Goal: Task Accomplishment & Management: Complete application form

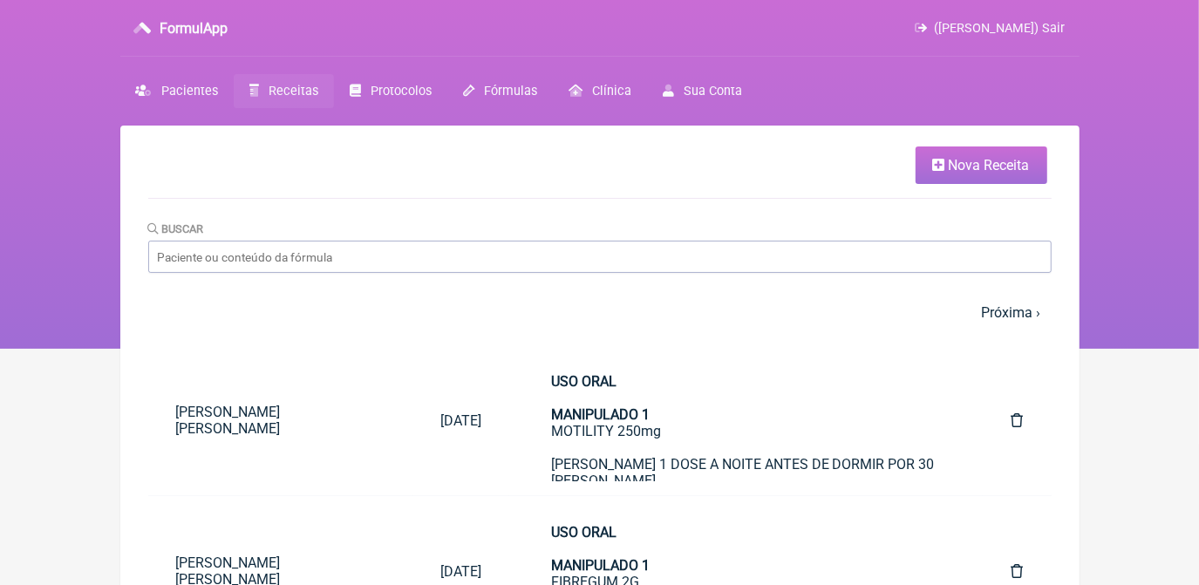
drag, startPoint x: 0, startPoint y: 0, endPoint x: 978, endPoint y: 158, distance: 990.9
click at [978, 158] on span "Nova Receita" at bounding box center [989, 165] width 81 height 17
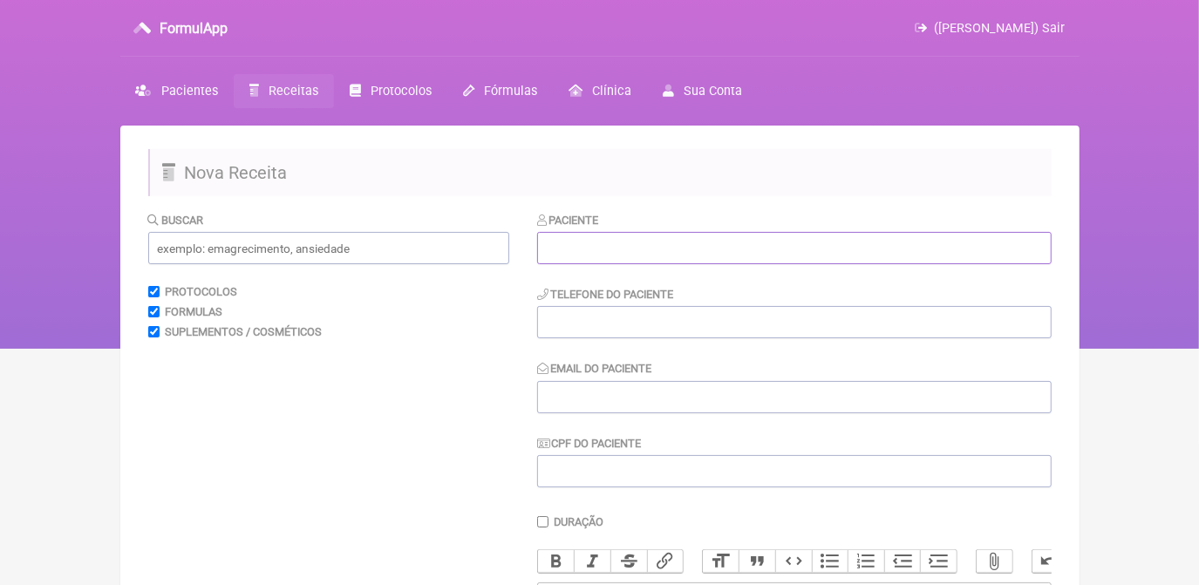
click at [558, 247] on input "text" at bounding box center [794, 248] width 514 height 32
paste input "Thalita do [PERSON_NAME] [PERSON_NAME] [PERSON_NAME]"
type input "Thalita do [PERSON_NAME] [PERSON_NAME] [PERSON_NAME]"
click at [580, 326] on input "tel" at bounding box center [794, 322] width 514 height 32
paste input "[PHONE_NUMBER]"
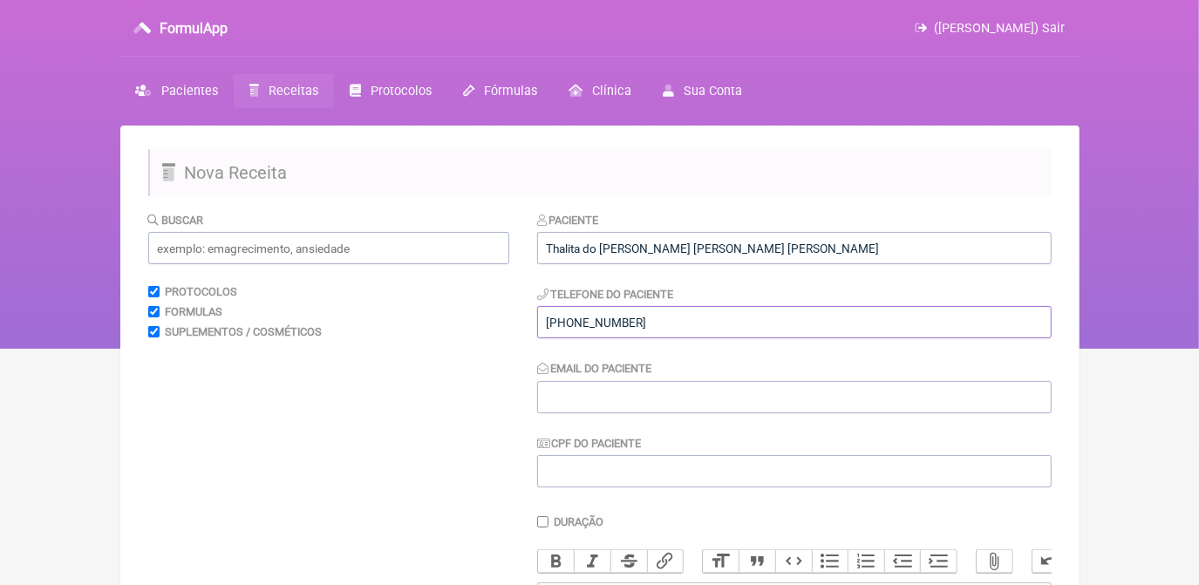
type input "[PHONE_NUMBER]"
click at [599, 389] on input "Email do Paciente" at bounding box center [794, 397] width 514 height 32
paste input "[EMAIL_ADDRESS][DOMAIN_NAME]"
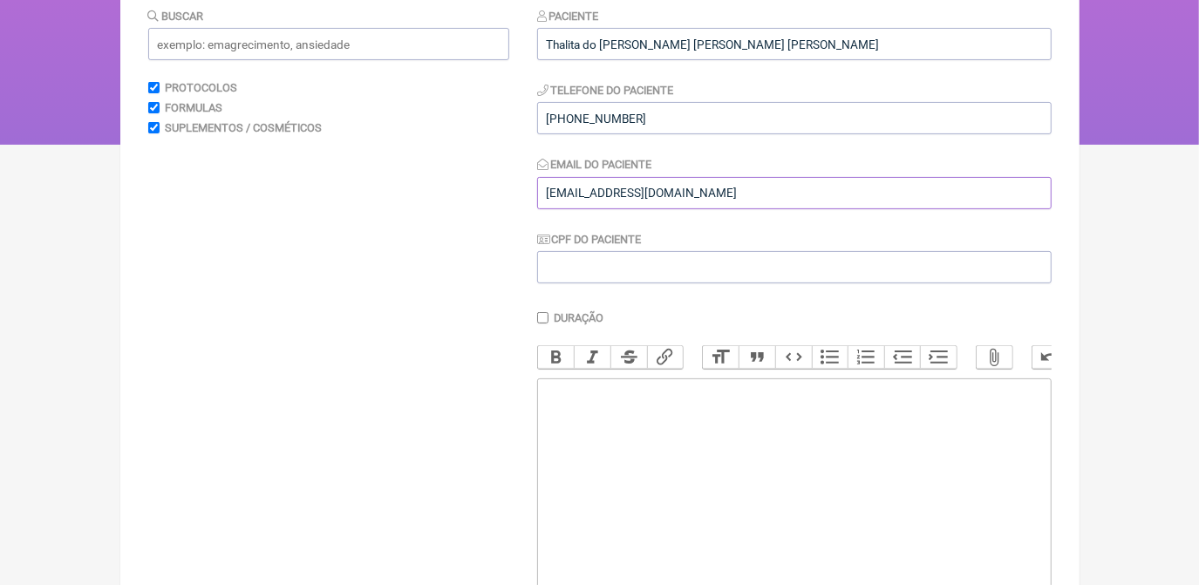
scroll to position [237, 0]
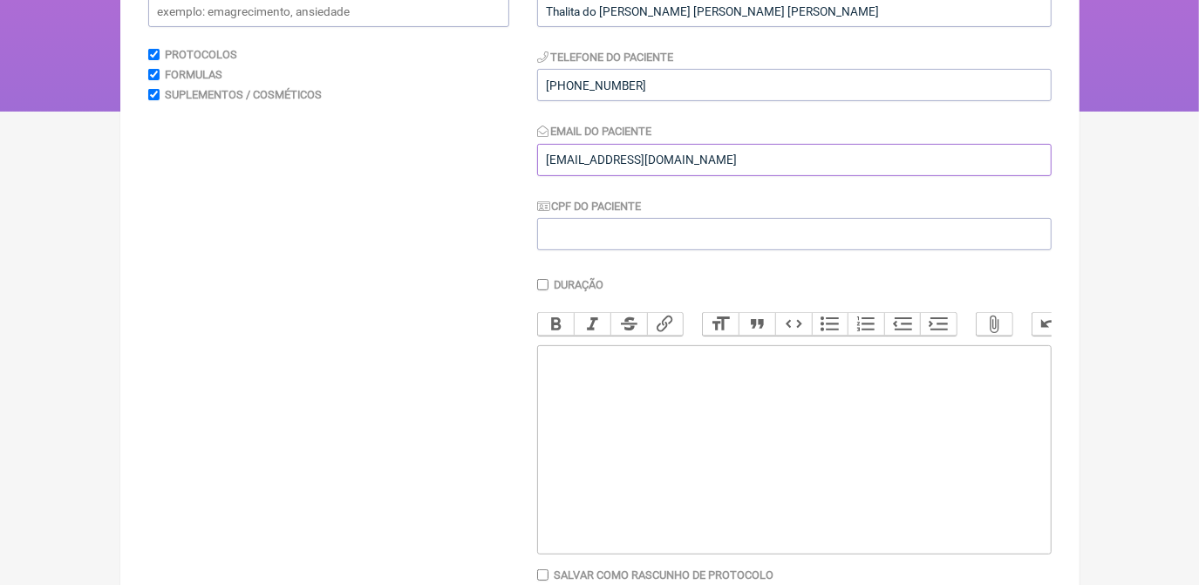
type input "[EMAIL_ADDRESS][DOMAIN_NAME]"
click at [641, 431] on trix-editor at bounding box center [794, 449] width 514 height 209
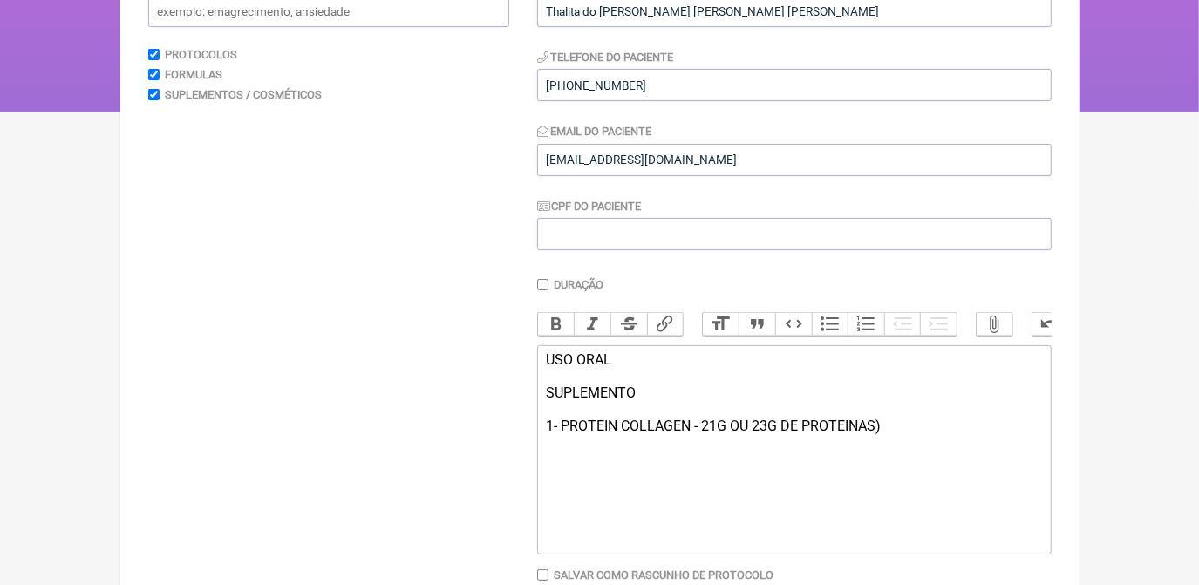
click at [704, 434] on div "USO ORAL SUPLEMENTO 1- PROTEIN COLLAGEN - 21G OU 23G DE PROTEINAS)" at bounding box center [793, 392] width 495 height 83
click at [890, 434] on div "USO ORAL SUPLEMENTO 1- PROTEIN COLLAGEN - (21G OU 23G DE PROTEINAS)" at bounding box center [793, 392] width 495 height 83
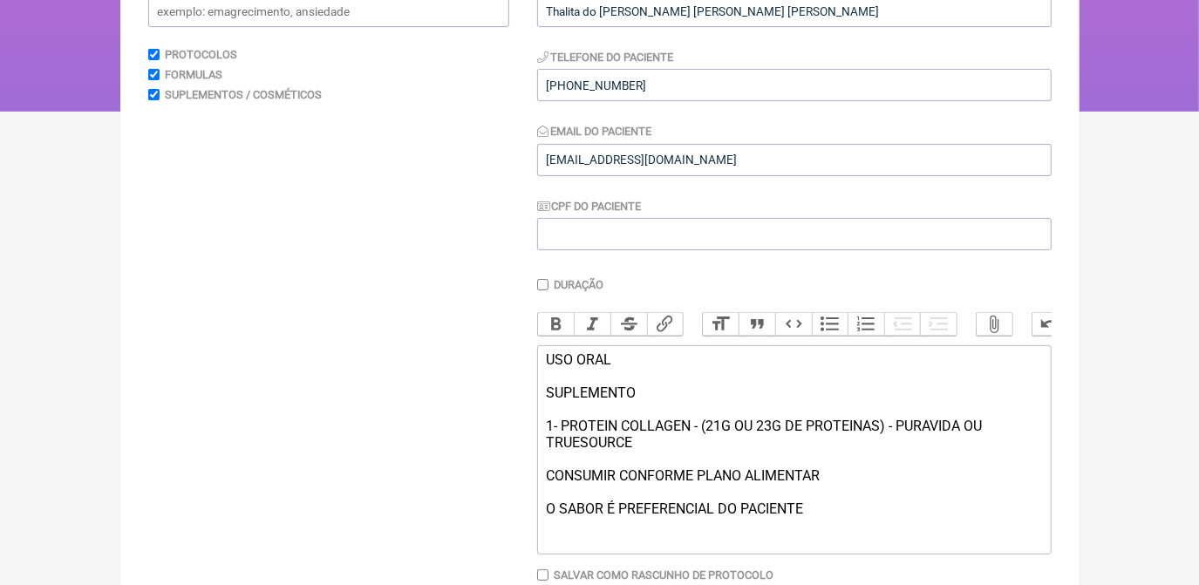
click at [544, 531] on trix-editor "USO ORAL SUPLEMENTO 1- PROTEIN COLLAGEN - (21G OU 23G DE PROTEINAS) - PURAVIDA …" at bounding box center [794, 449] width 514 height 209
type trix-editor "<div>USO ORAL<br><br>SUPLEMENTO&nbsp;<br><br>1- PROTEIN COLLAGEN - (21G OU 23G …"
drag, startPoint x: 544, startPoint y: 369, endPoint x: 637, endPoint y: 403, distance: 99.3
click at [637, 403] on trix-editor "USO ORAL SUPLEMENTO 1- PROTEIN COLLAGEN - (21G OU 23G DE PROTEINAS) - PURAVIDA …" at bounding box center [794, 449] width 514 height 209
click at [555, 322] on button "Bold" at bounding box center [556, 324] width 37 height 23
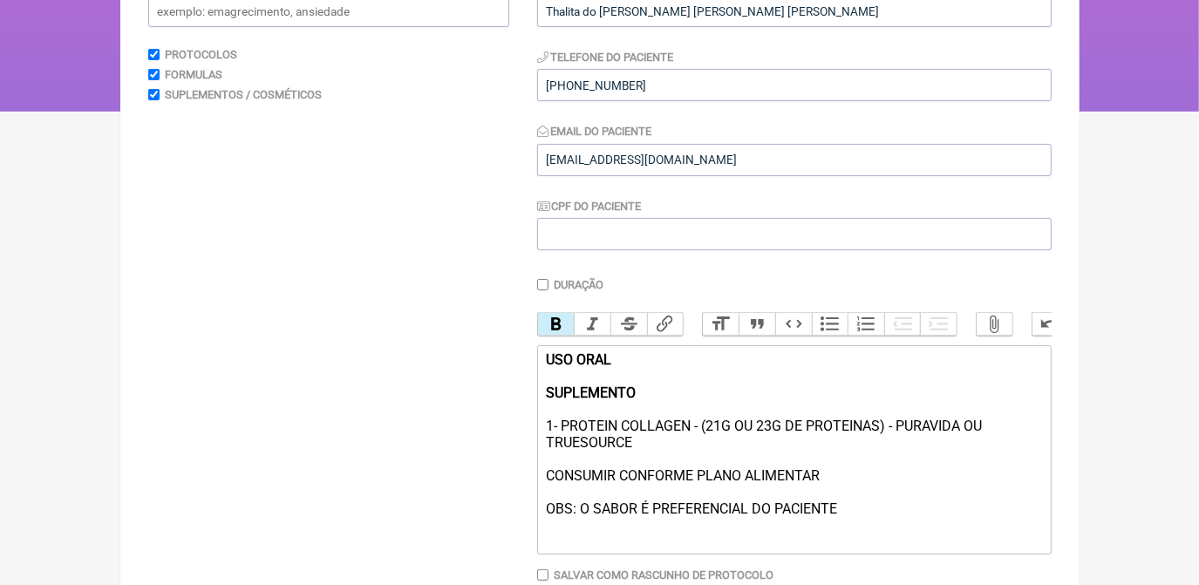
click at [650, 394] on div "USO ORAL SUPLEMENTO 1- PROTEIN COLLAGEN - (21G OU 23G DE PROTEINAS) - PURAVIDA …" at bounding box center [793, 434] width 495 height 166
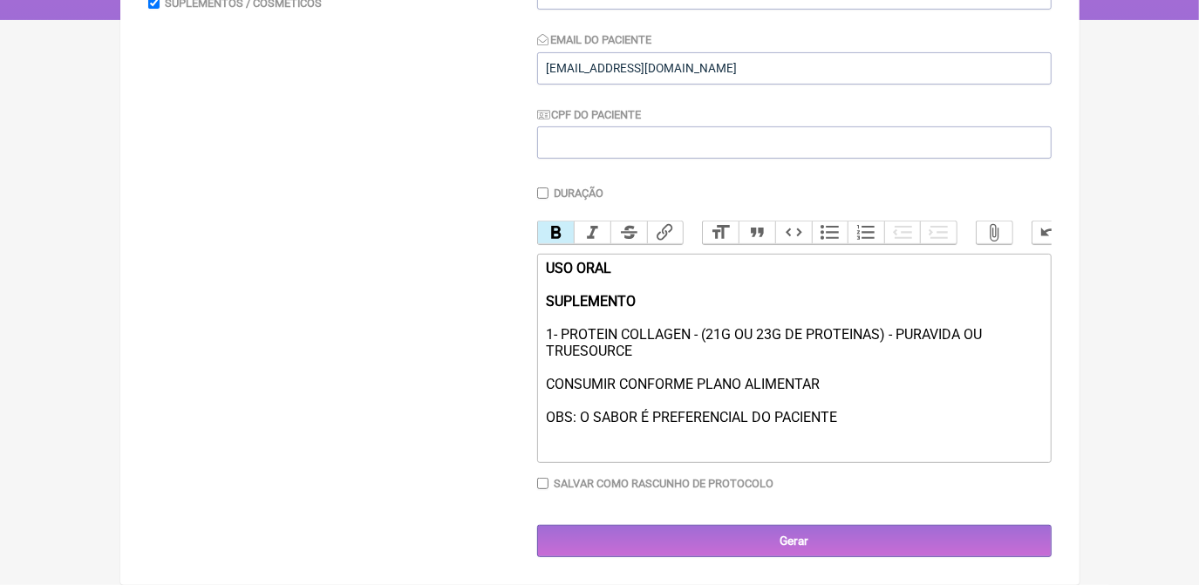
scroll to position [342, 0]
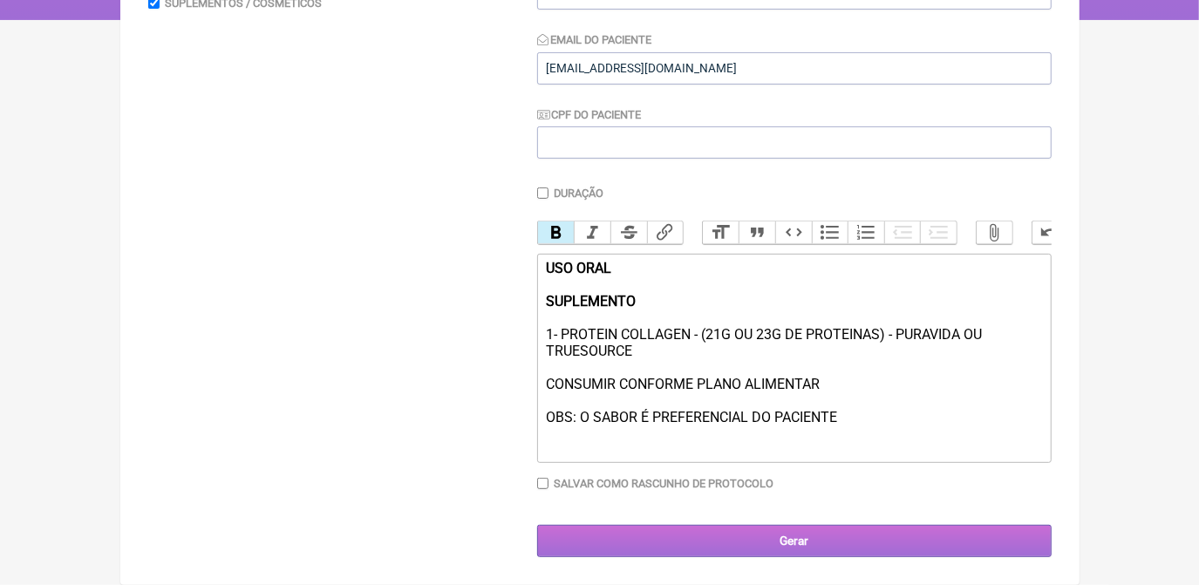
click at [790, 539] on input "Gerar" at bounding box center [794, 541] width 514 height 32
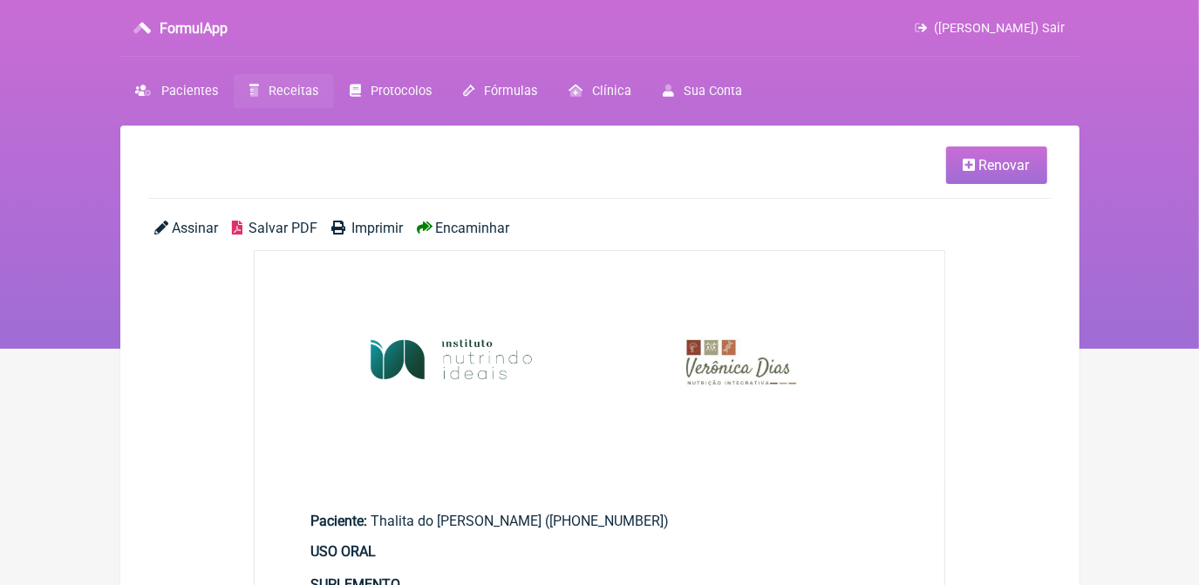
click at [292, 231] on span "Salvar PDF" at bounding box center [282, 228] width 69 height 17
